Goal: Information Seeking & Learning: Learn about a topic

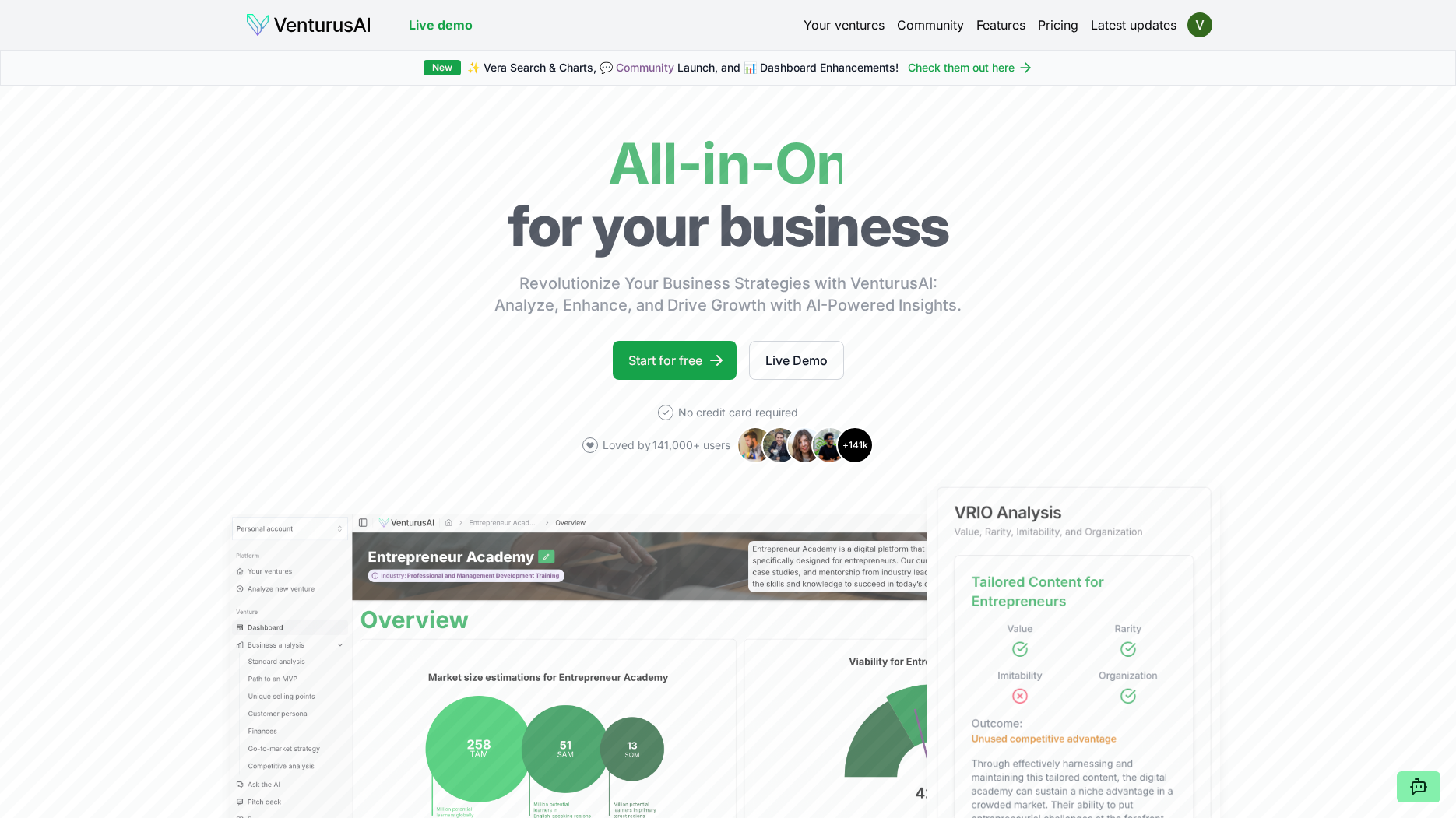
click at [849, 20] on link "Your ventures" at bounding box center [844, 25] width 81 height 19
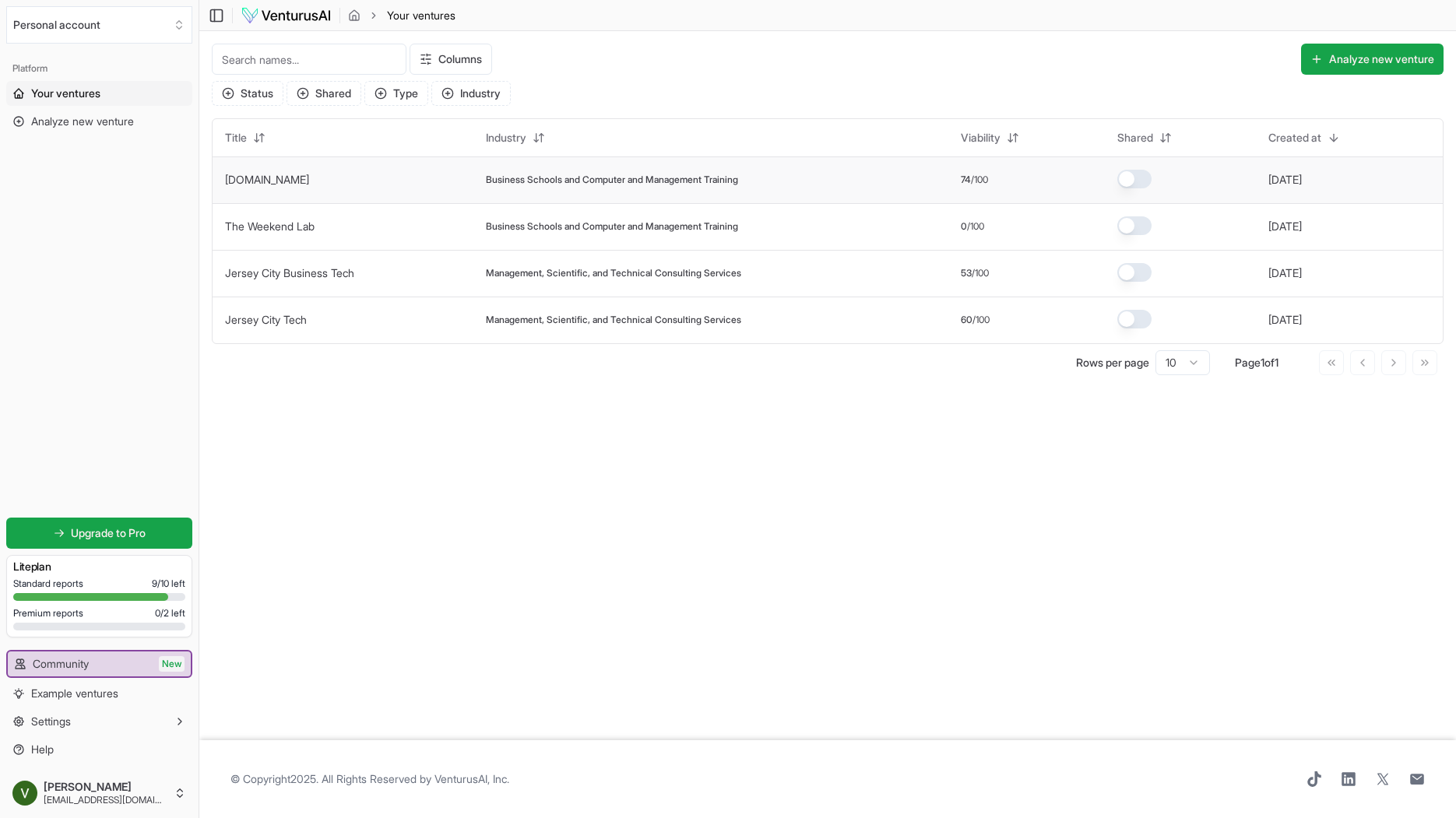
click at [428, 181] on td "[DOMAIN_NAME]" at bounding box center [343, 179] width 261 height 47
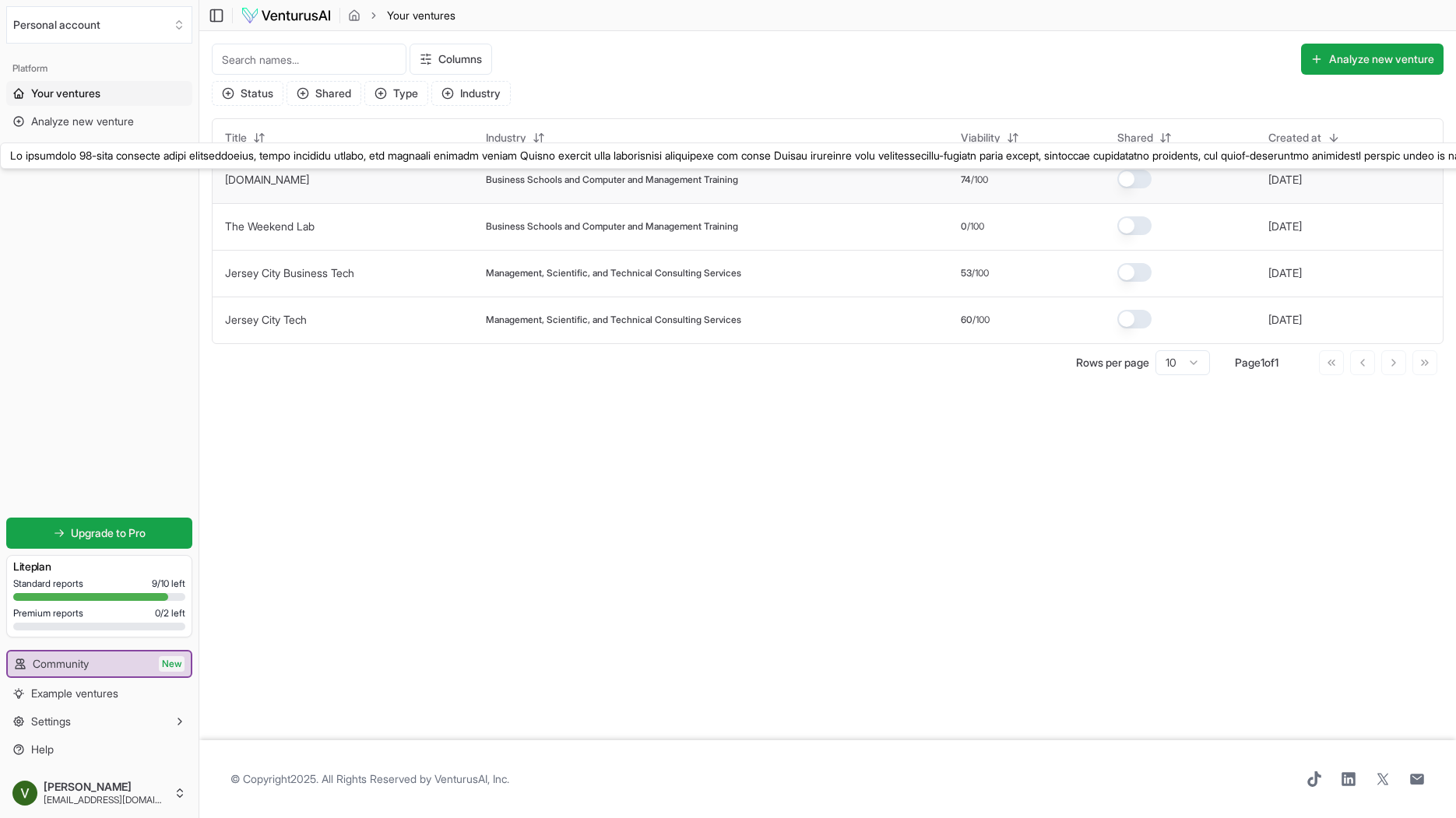
click at [262, 179] on link "[DOMAIN_NAME]" at bounding box center [267, 179] width 84 height 13
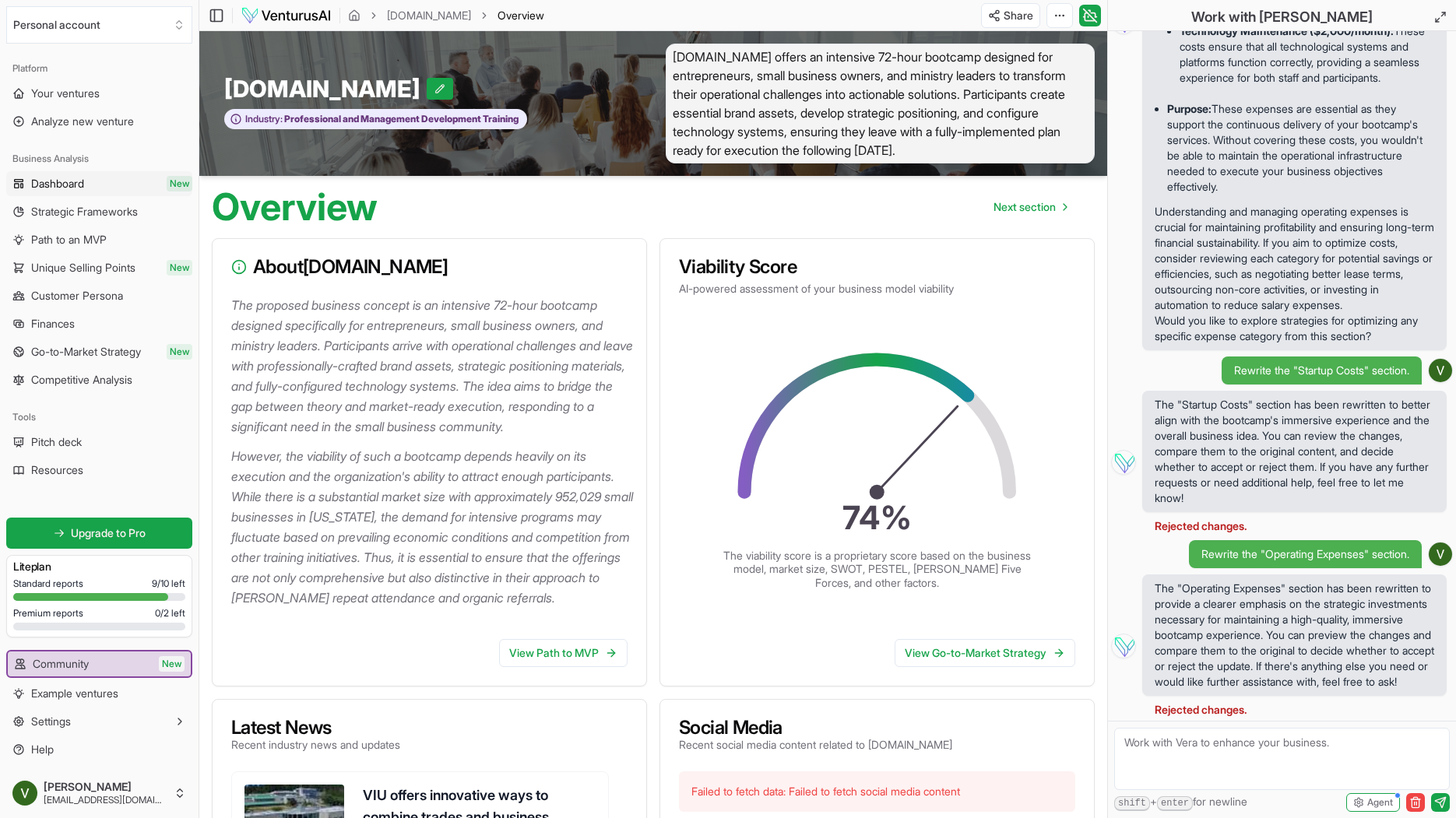
click at [56, 177] on span "Dashboard" at bounding box center [58, 184] width 53 height 16
click at [56, 178] on span "Dashboard" at bounding box center [58, 184] width 54 height 16
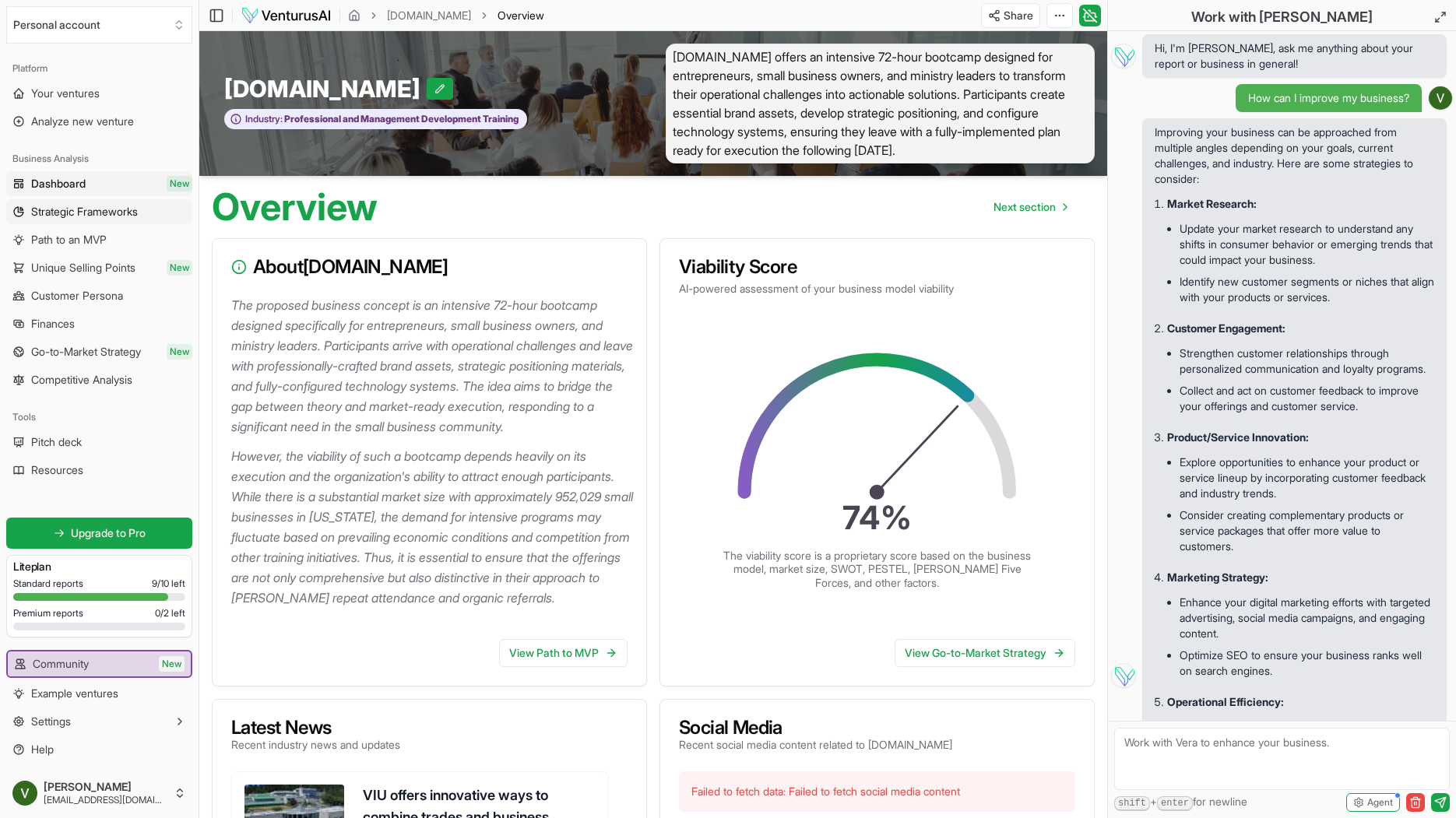
click at [129, 211] on span "Strategic Frameworks" at bounding box center [84, 212] width 107 height 16
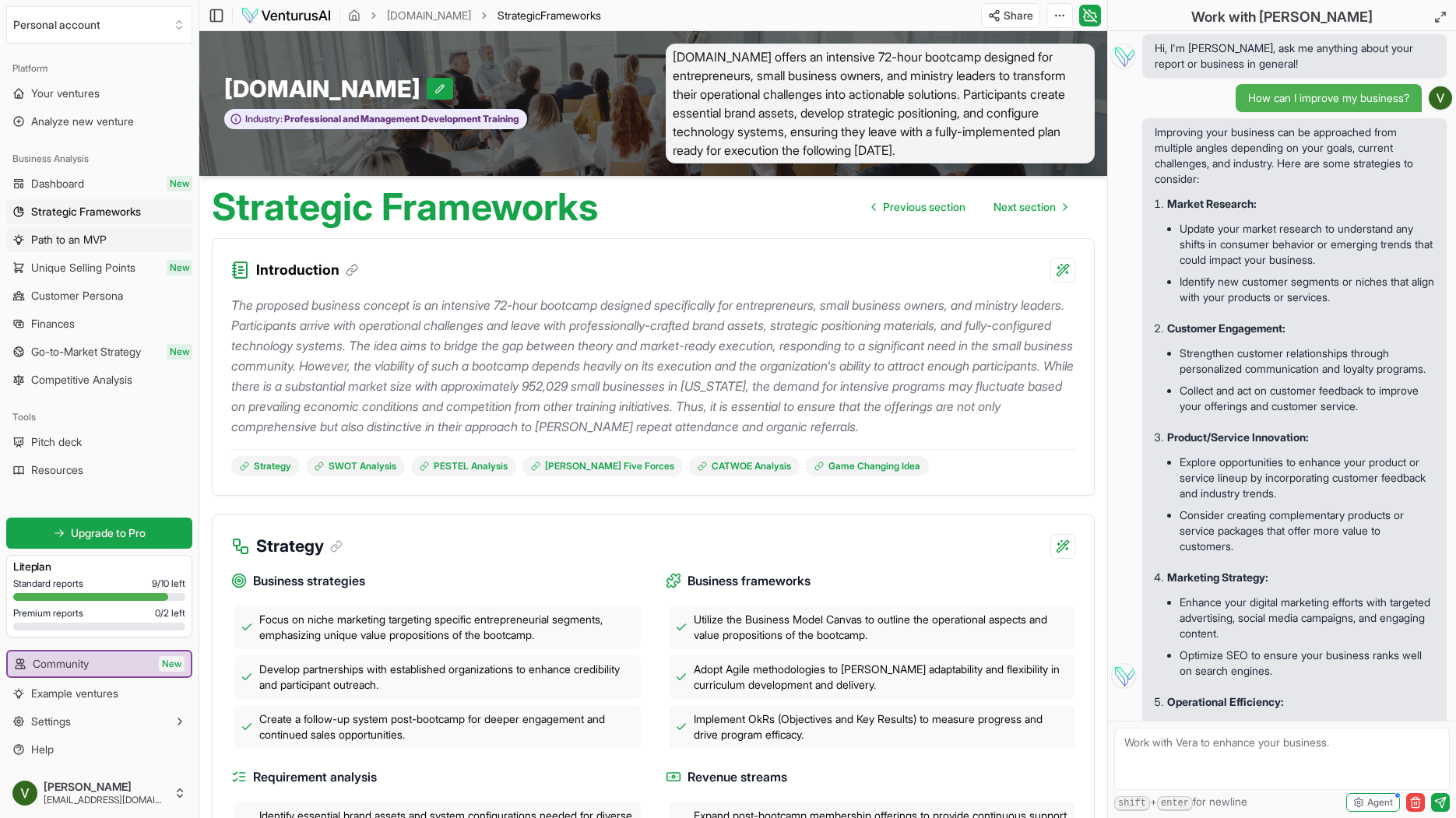
click at [84, 238] on span "Path to an MVP" at bounding box center [68, 240] width 76 height 16
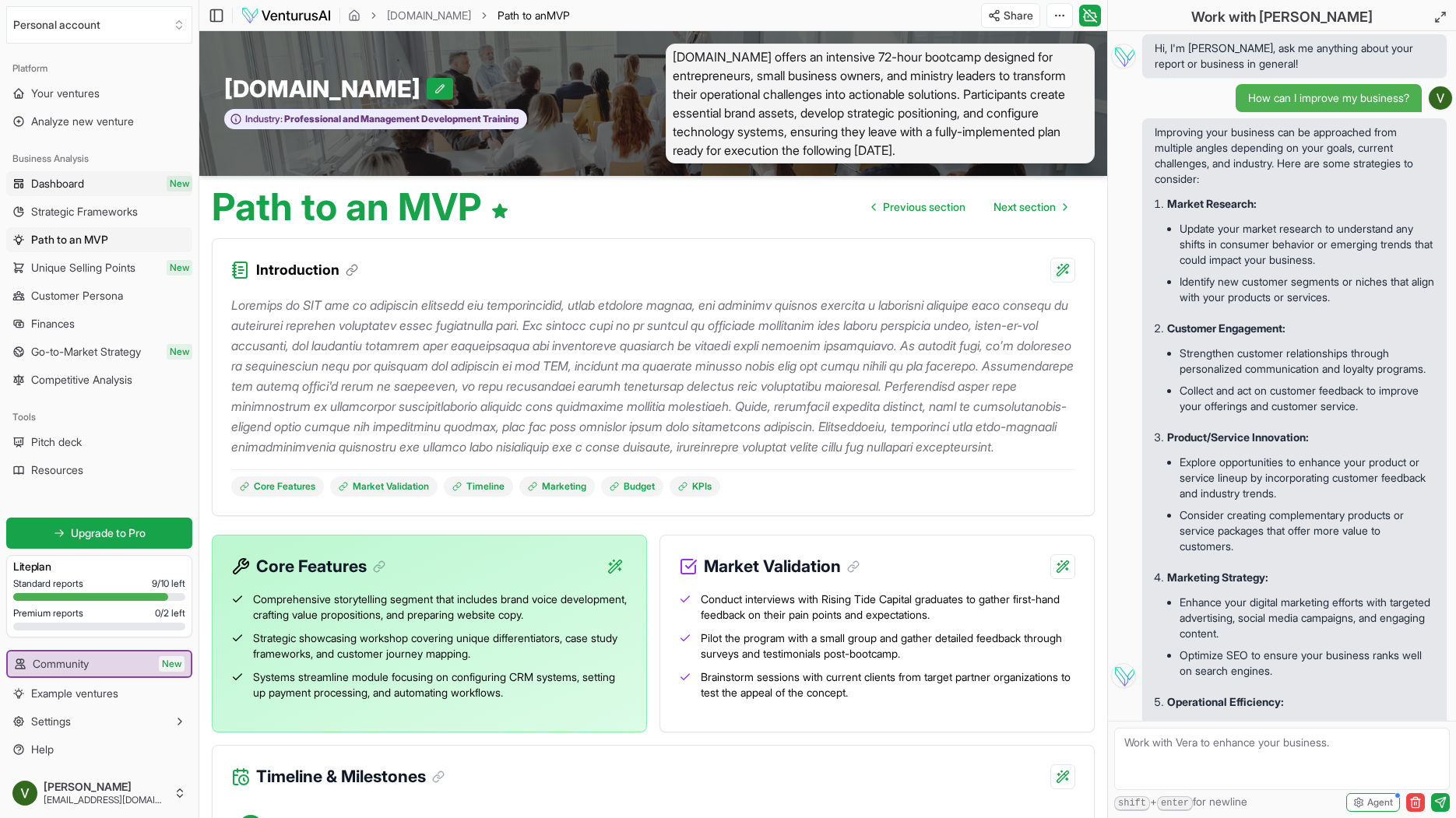
click at [99, 185] on link "Dashboard New" at bounding box center [99, 184] width 186 height 25
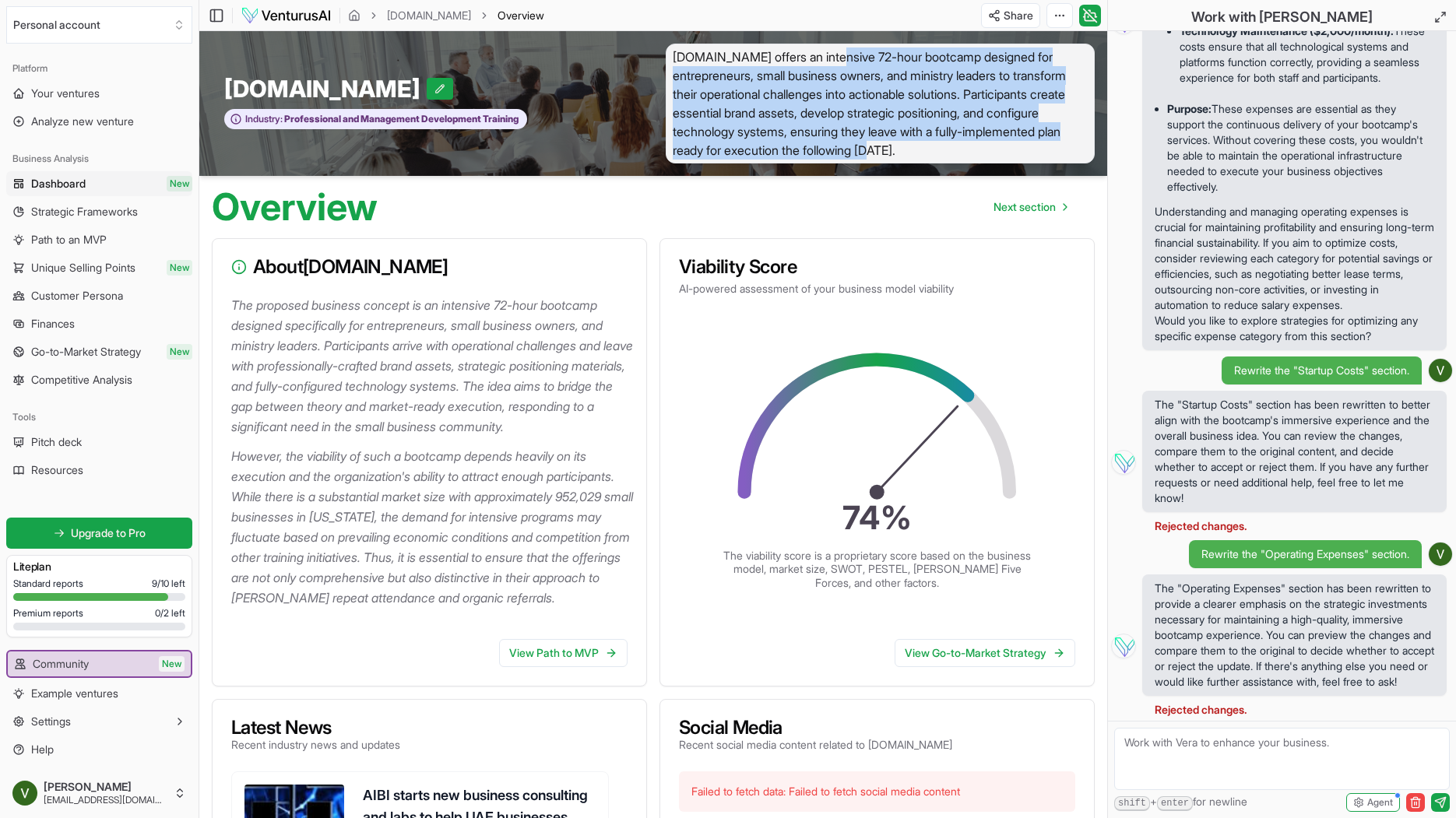
scroll to position [25, 0]
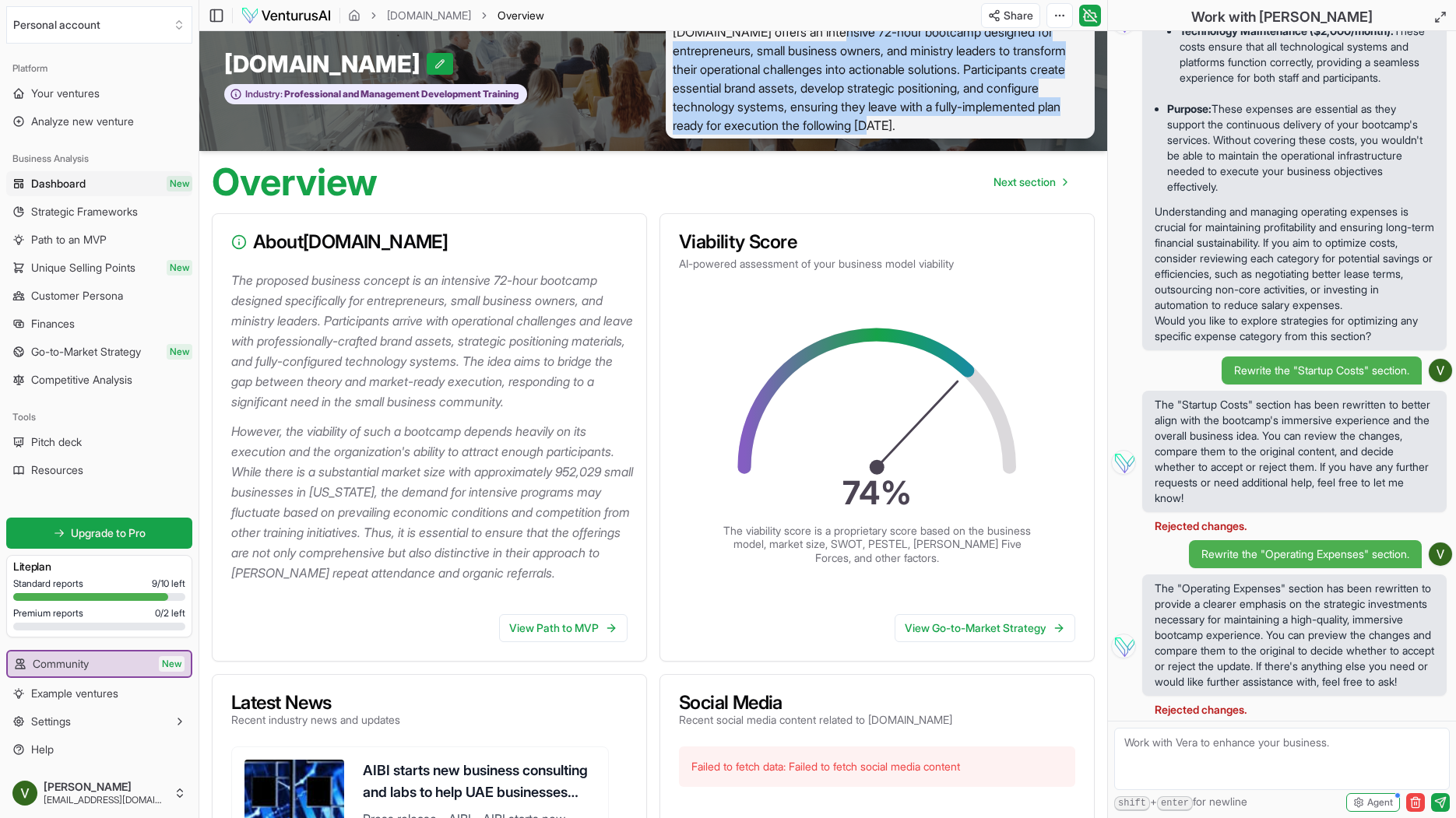
drag, startPoint x: 849, startPoint y: 51, endPoint x: 1068, endPoint y: 139, distance: 236.0
click at [1068, 139] on div "[DOMAIN_NAME] Industry: Professional and Management Development Training [DOMAI…" at bounding box center [653, 78] width 908 height 145
click at [1045, 118] on span "[DOMAIN_NAME] offers an intensive 72-hour bootcamp designed for entrepreneurs, …" at bounding box center [879, 78] width 429 height 120
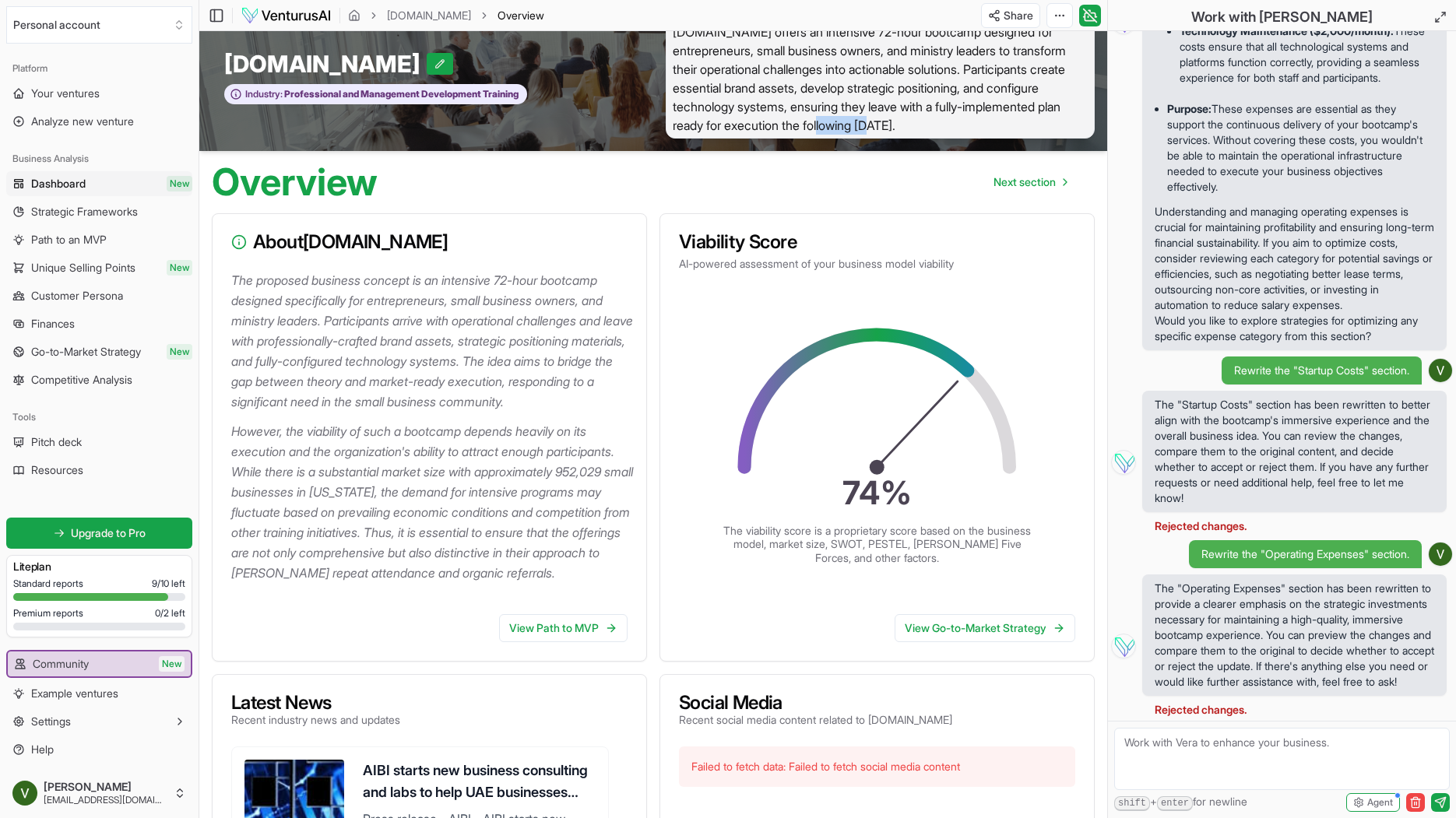
click at [1045, 118] on span "[DOMAIN_NAME] offers an intensive 72-hour bootcamp designed for entrepreneurs, …" at bounding box center [879, 78] width 429 height 120
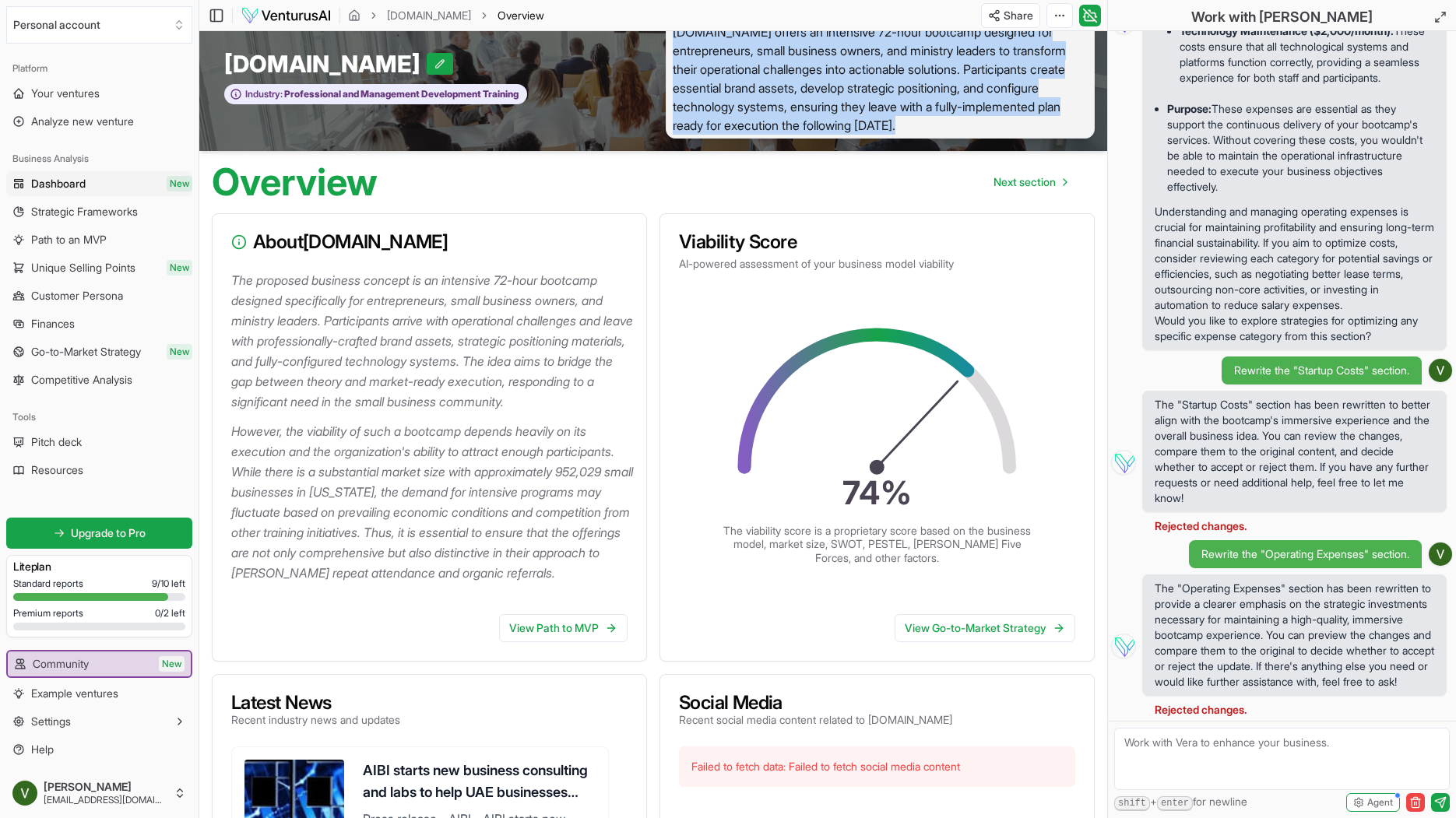
click at [1045, 118] on span "[DOMAIN_NAME] offers an intensive 72-hour bootcamp designed for entrepreneurs, …" at bounding box center [879, 78] width 429 height 120
